Goal: Task Accomplishment & Management: Manage account settings

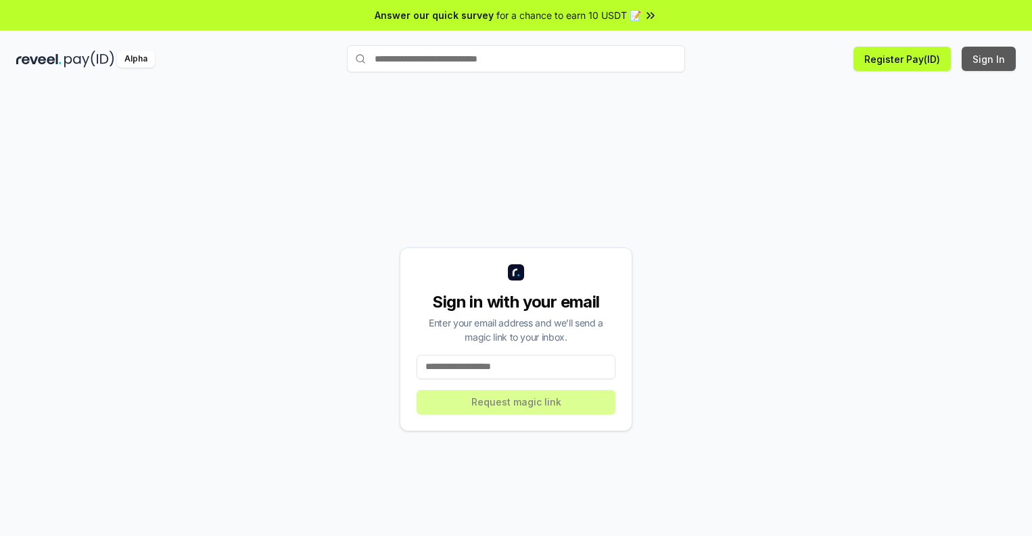
click at [989, 59] on button "Sign In" at bounding box center [988, 59] width 54 height 24
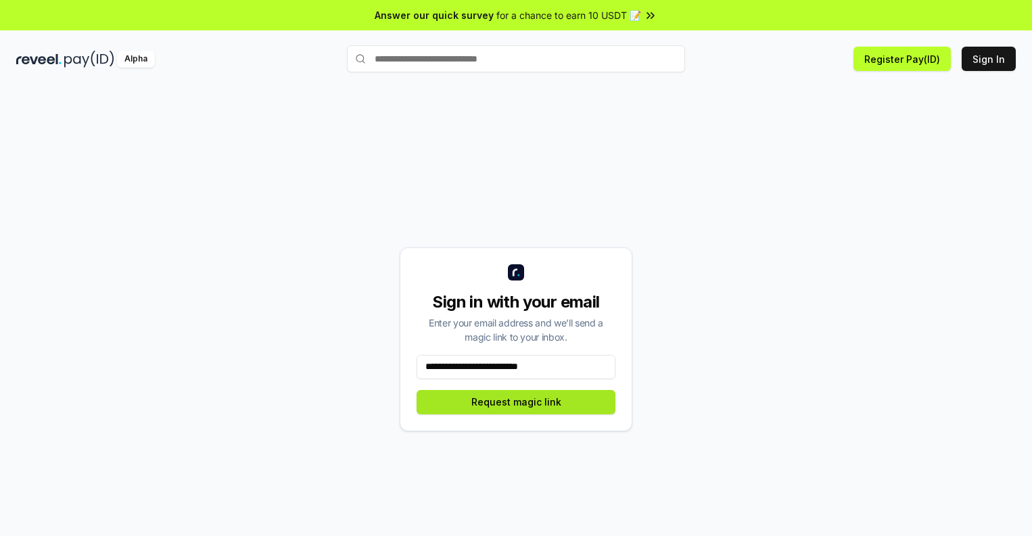
type input "**********"
click at [516, 402] on button "Request magic link" at bounding box center [515, 402] width 199 height 24
